Goal: Find specific page/section: Find specific page/section

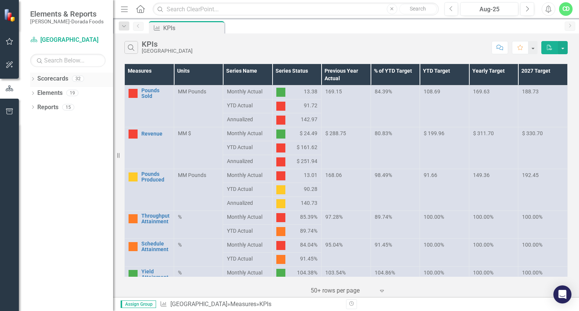
click at [31, 79] on icon "Dropdown" at bounding box center [32, 80] width 5 height 4
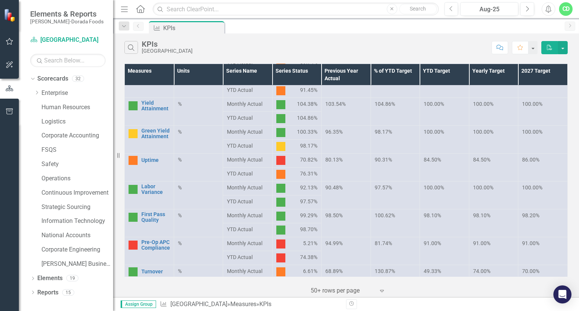
scroll to position [208, 0]
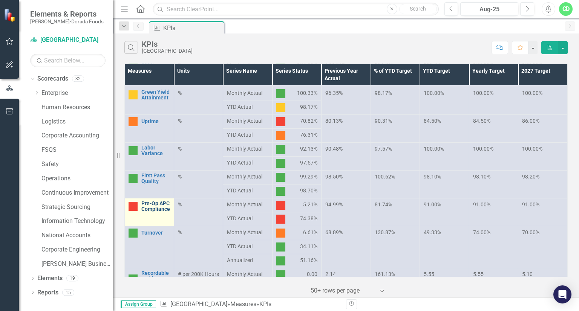
click at [150, 212] on link "Pre-Op APC Compliance" at bounding box center [155, 207] width 29 height 12
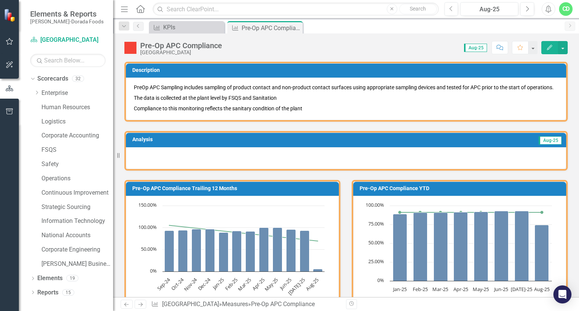
scroll to position [69, 0]
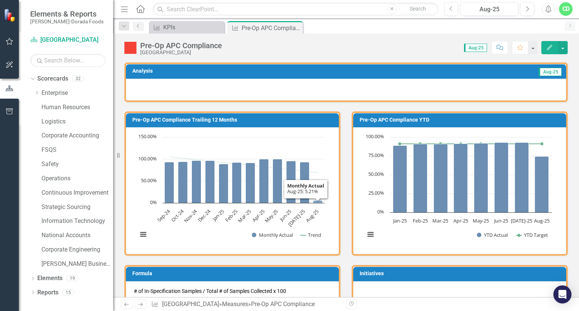
click at [316, 204] on icon "Aug-25, 5.21327014. Monthly Actual." at bounding box center [317, 202] width 9 height 3
click at [346, 209] on div "Pre-Op APC Compliance YTD Loading... Chart Combination chart with 2 data series…" at bounding box center [459, 179] width 227 height 154
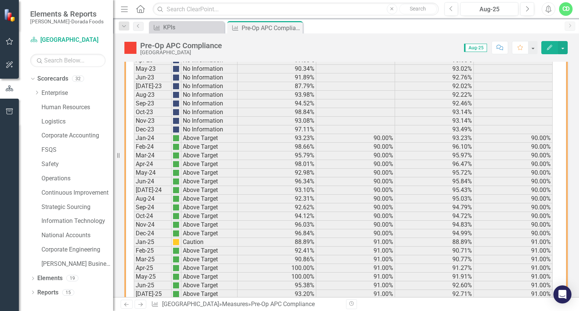
scroll to position [521, 0]
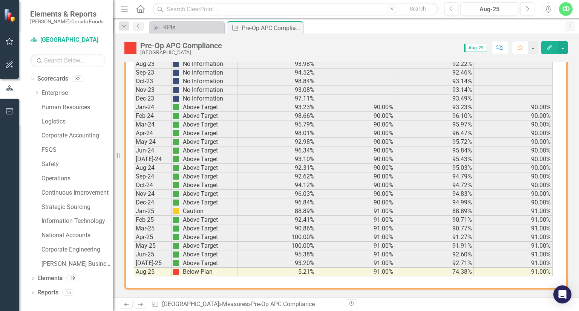
click at [298, 271] on td "5.21%" at bounding box center [277, 272] width 79 height 9
click at [289, 269] on td "5.21%" at bounding box center [277, 272] width 79 height 9
click at [142, 29] on link "Previous" at bounding box center [138, 26] width 11 height 9
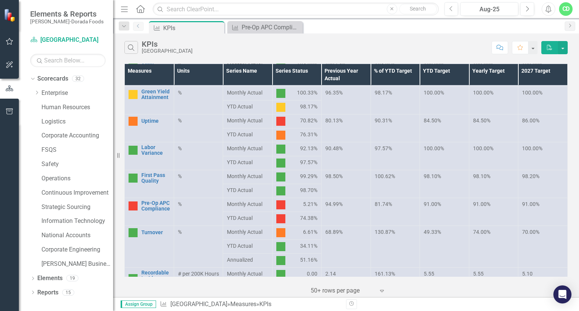
scroll to position [216, 0]
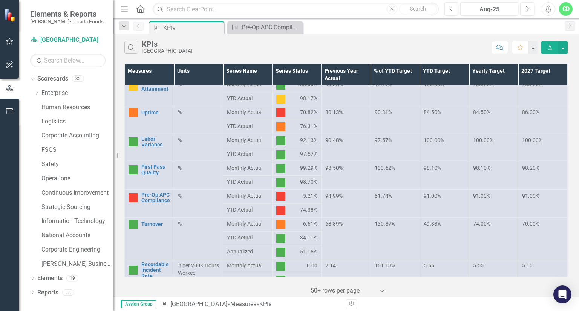
click at [312, 198] on span "5.21%" at bounding box center [310, 196] width 14 height 9
click at [137, 28] on link "Previous" at bounding box center [138, 26] width 11 height 9
click at [123, 27] on icon "Dropdown" at bounding box center [124, 26] width 7 height 5
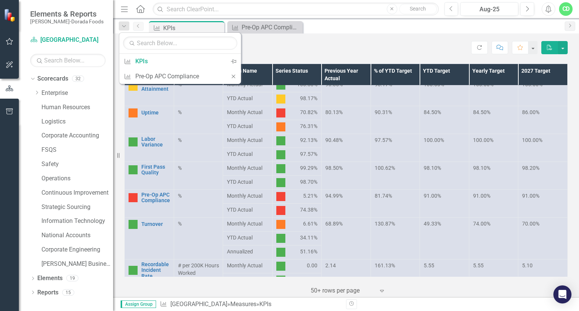
click at [141, 28] on link "Previous" at bounding box center [138, 26] width 11 height 9
click at [271, 38] on div "Search KPIs Reidsville Refresh Comment Favorite PDF" at bounding box center [346, 46] width 466 height 25
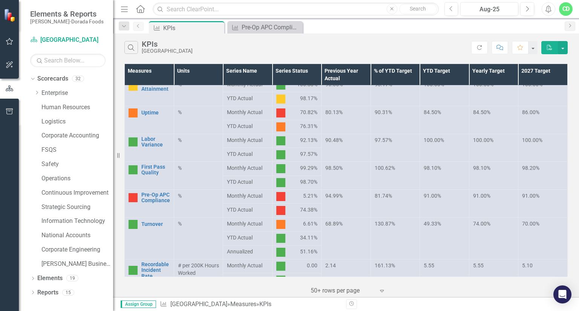
click at [134, 28] on link "Previous" at bounding box center [138, 26] width 11 height 9
click at [477, 49] on icon "Refresh" at bounding box center [479, 47] width 7 height 5
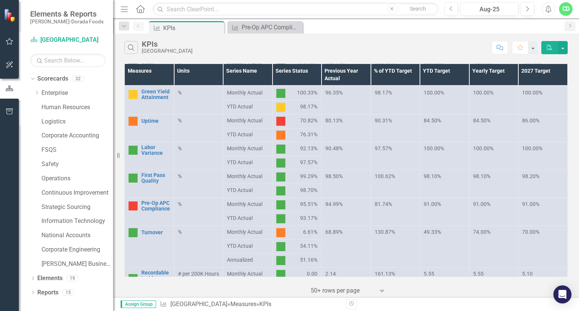
scroll to position [256, 0]
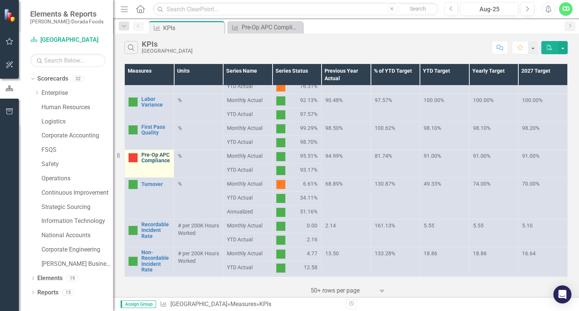
click at [156, 162] on link "Pre-Op APC Compliance" at bounding box center [155, 158] width 29 height 12
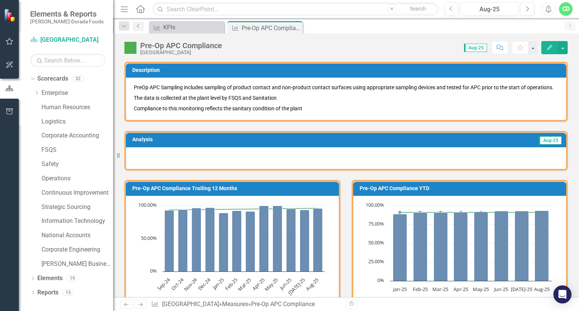
click at [138, 28] on icon "Previous" at bounding box center [138, 26] width 6 height 5
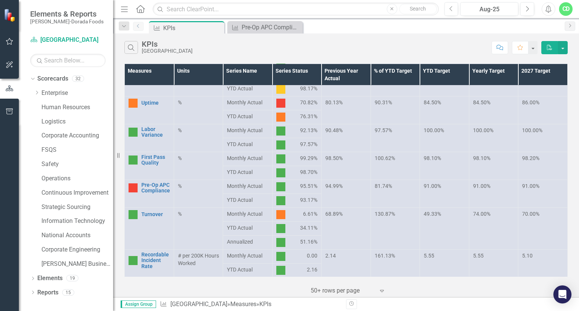
scroll to position [227, 0]
click at [154, 158] on link "First Pass Quality" at bounding box center [155, 160] width 29 height 12
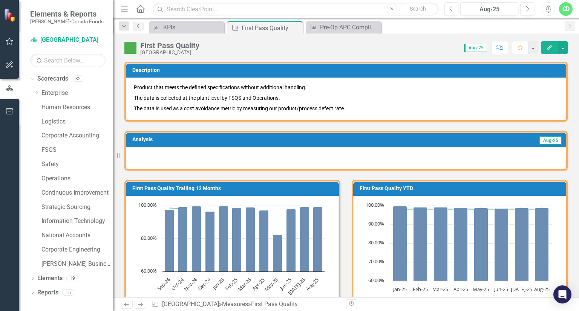
click at [140, 27] on icon "Previous" at bounding box center [138, 26] width 6 height 5
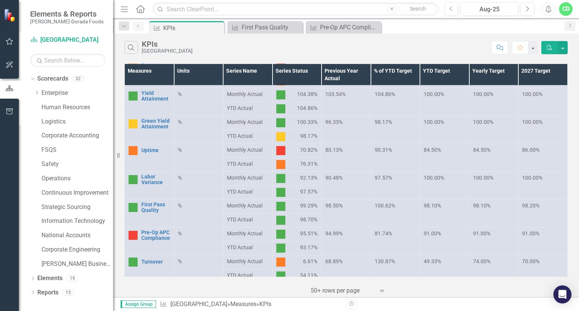
scroll to position [217, 0]
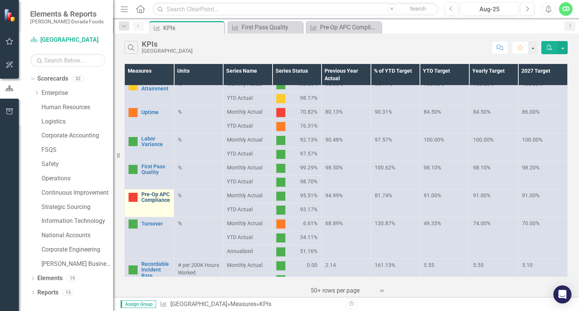
click at [146, 199] on link "Pre-Op APC Compliance" at bounding box center [155, 198] width 29 height 12
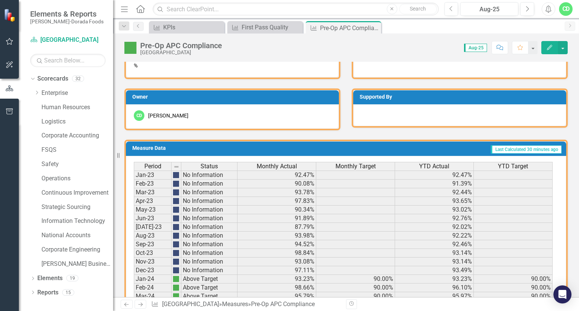
scroll to position [521, 0]
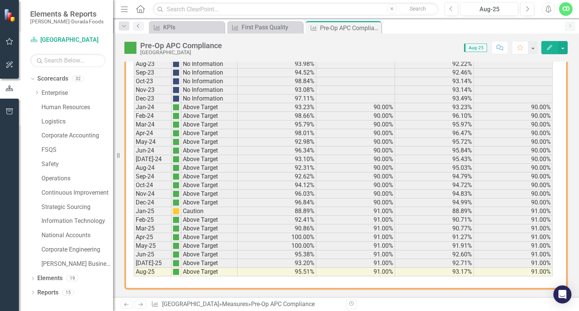
click at [135, 26] on icon "Previous" at bounding box center [138, 26] width 6 height 5
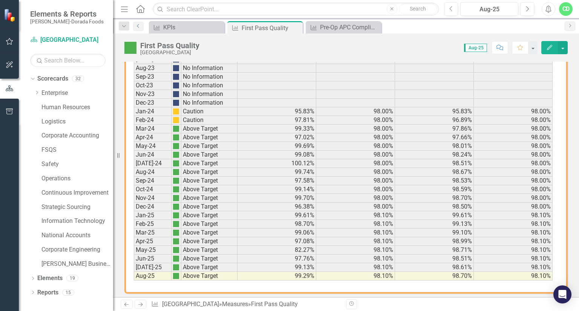
scroll to position [544, 0]
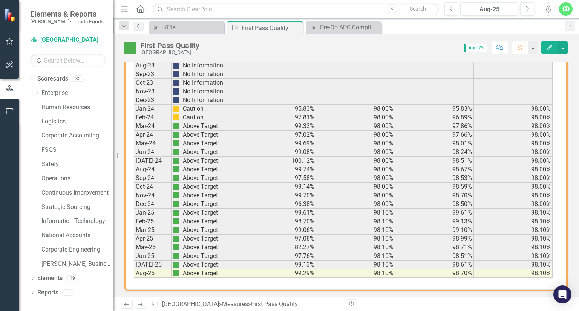
click at [137, 26] on icon at bounding box center [138, 26] width 2 height 4
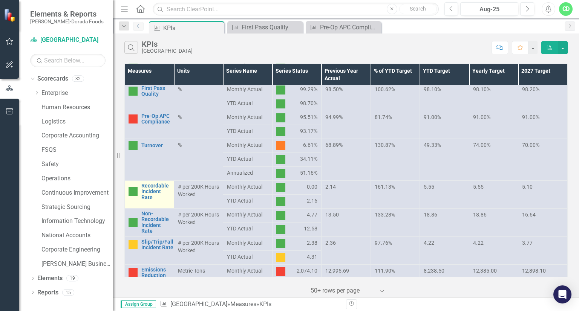
scroll to position [295, 0]
click at [158, 118] on link "Pre-Op APC Compliance" at bounding box center [155, 120] width 29 height 12
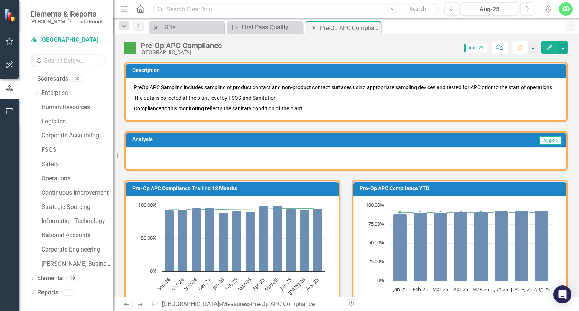
click at [129, 48] on img at bounding box center [130, 48] width 12 height 12
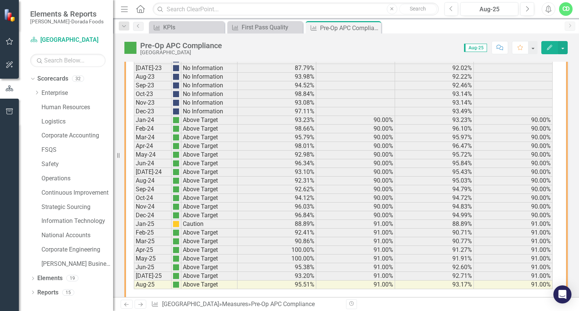
scroll to position [521, 0]
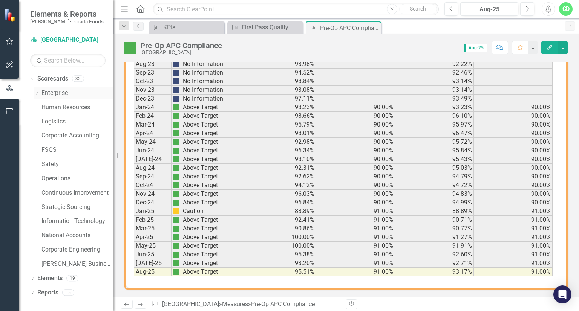
click at [34, 92] on icon "Dropdown" at bounding box center [37, 92] width 6 height 5
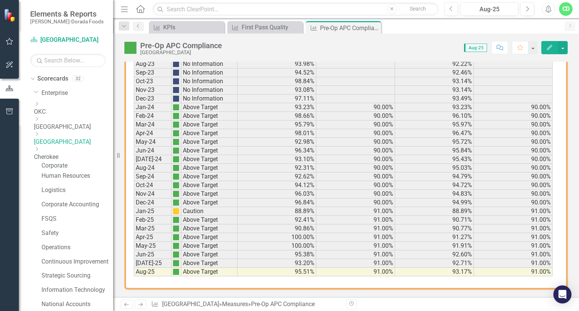
click at [67, 138] on link "[GEOGRAPHIC_DATA]" at bounding box center [73, 142] width 79 height 9
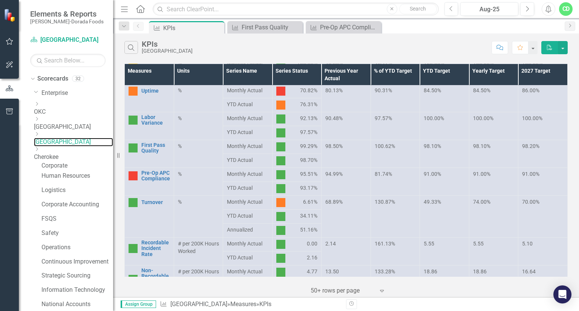
scroll to position [264, 0]
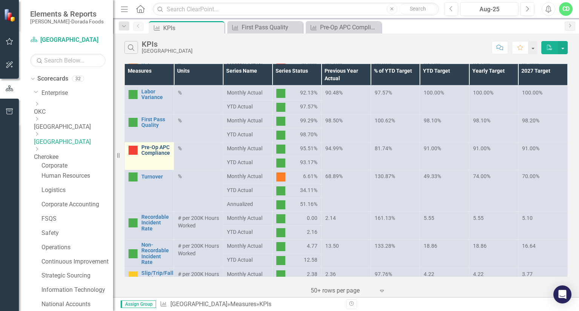
click at [149, 151] on link "Pre-Op APC Compliance" at bounding box center [155, 151] width 29 height 12
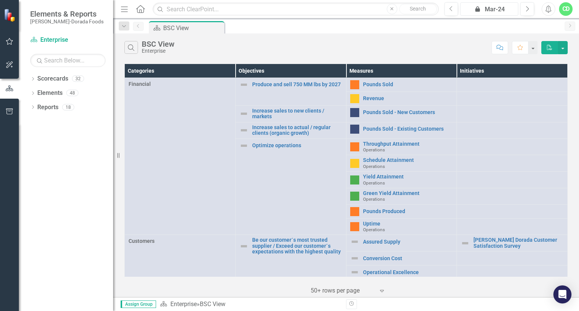
click at [507, 11] on div "icon.lock Mar-24" at bounding box center [489, 9] width 53 height 9
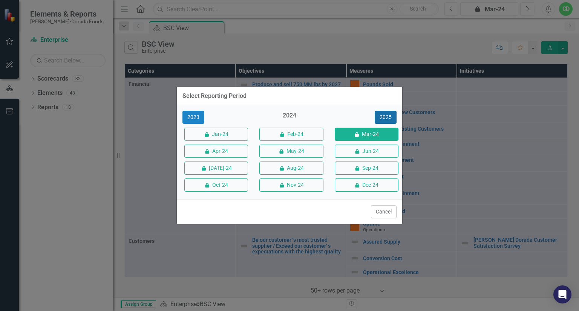
click at [390, 111] on button "2025" at bounding box center [386, 117] width 22 height 13
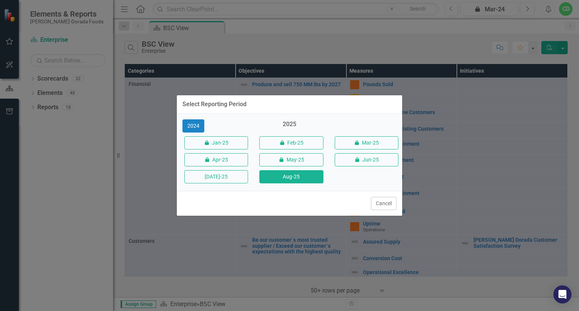
click at [303, 176] on button "Aug-25" at bounding box center [291, 176] width 64 height 13
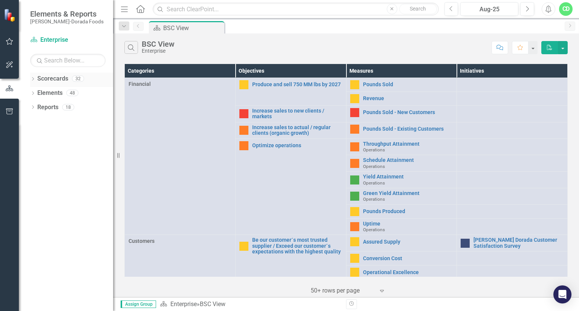
click at [34, 81] on icon "Dropdown" at bounding box center [32, 80] width 5 height 4
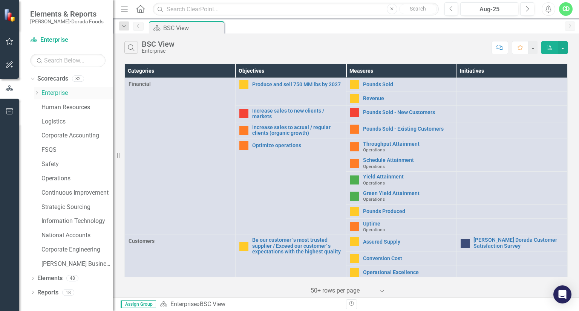
click at [37, 92] on icon at bounding box center [37, 93] width 2 height 4
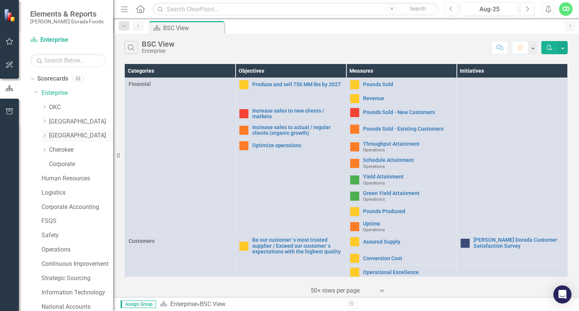
click at [59, 140] on link "[GEOGRAPHIC_DATA]" at bounding box center [81, 136] width 64 height 9
